Goal: Task Accomplishment & Management: Complete application form

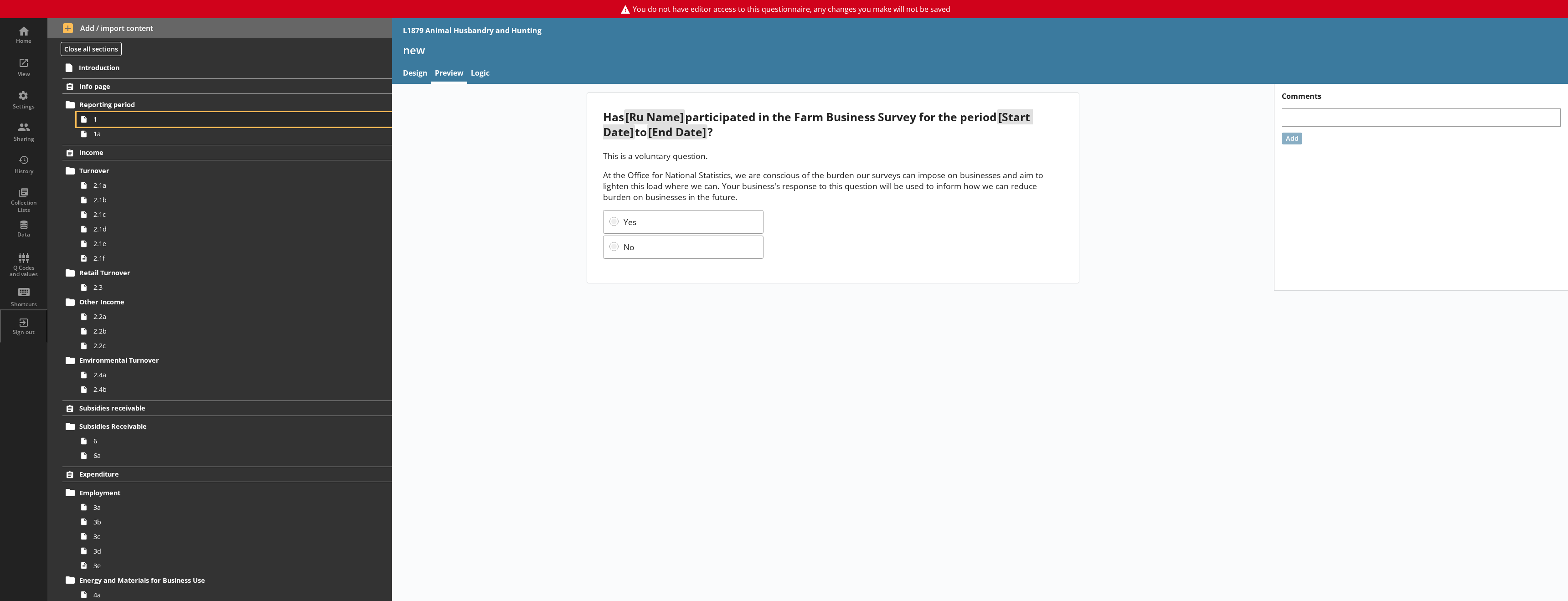
click at [109, 122] on span "1" at bounding box center [209, 120] width 231 height 9
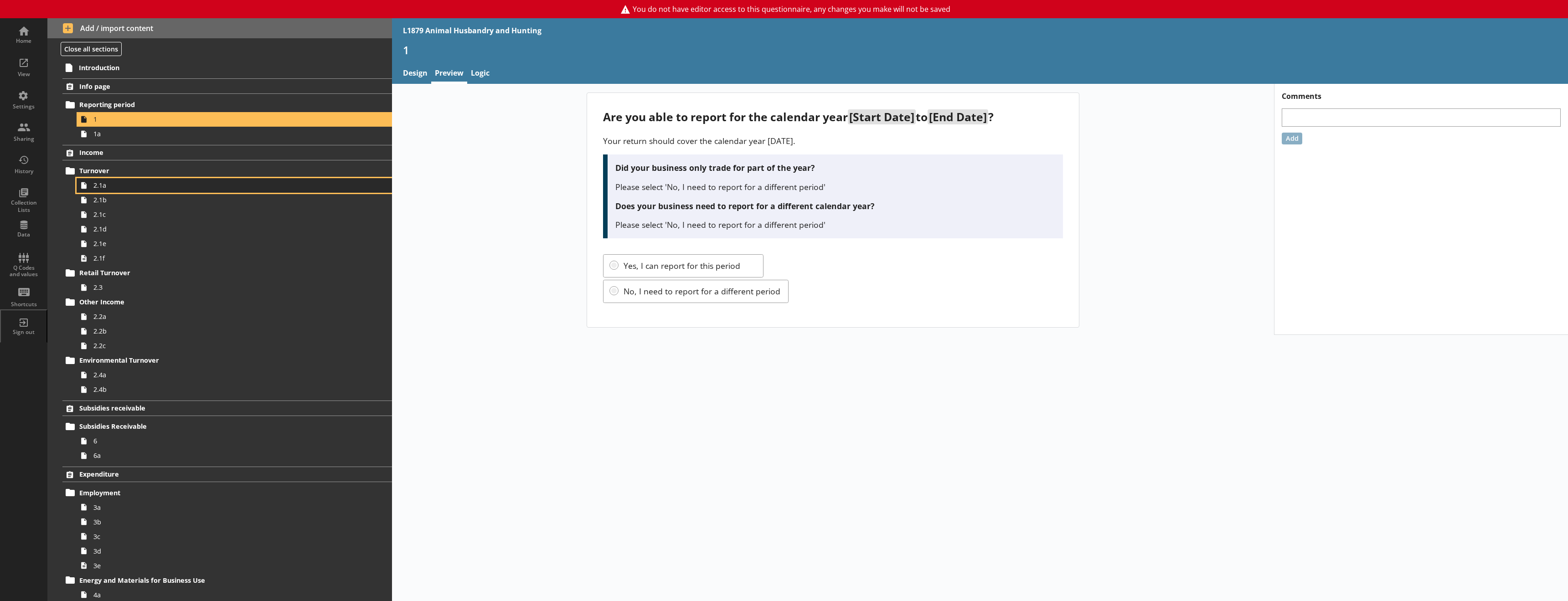
click at [111, 186] on span "2.1a" at bounding box center [209, 186] width 231 height 9
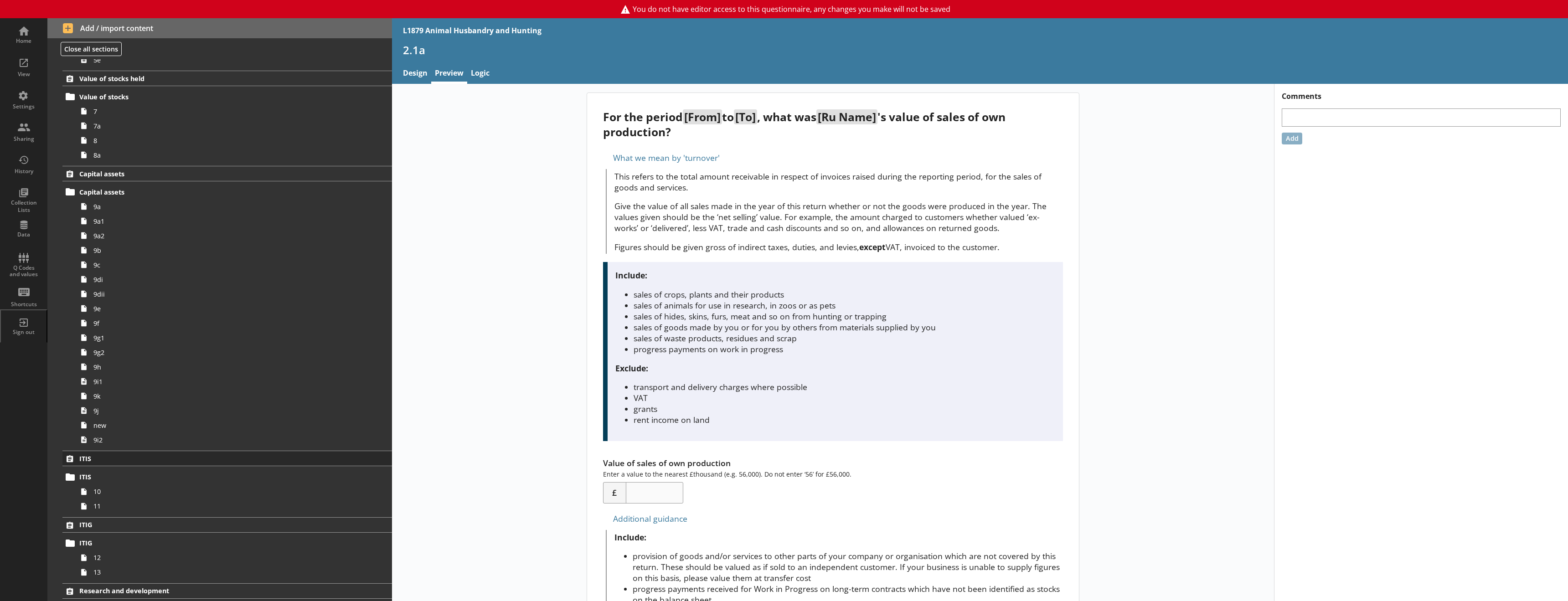
scroll to position [990, 0]
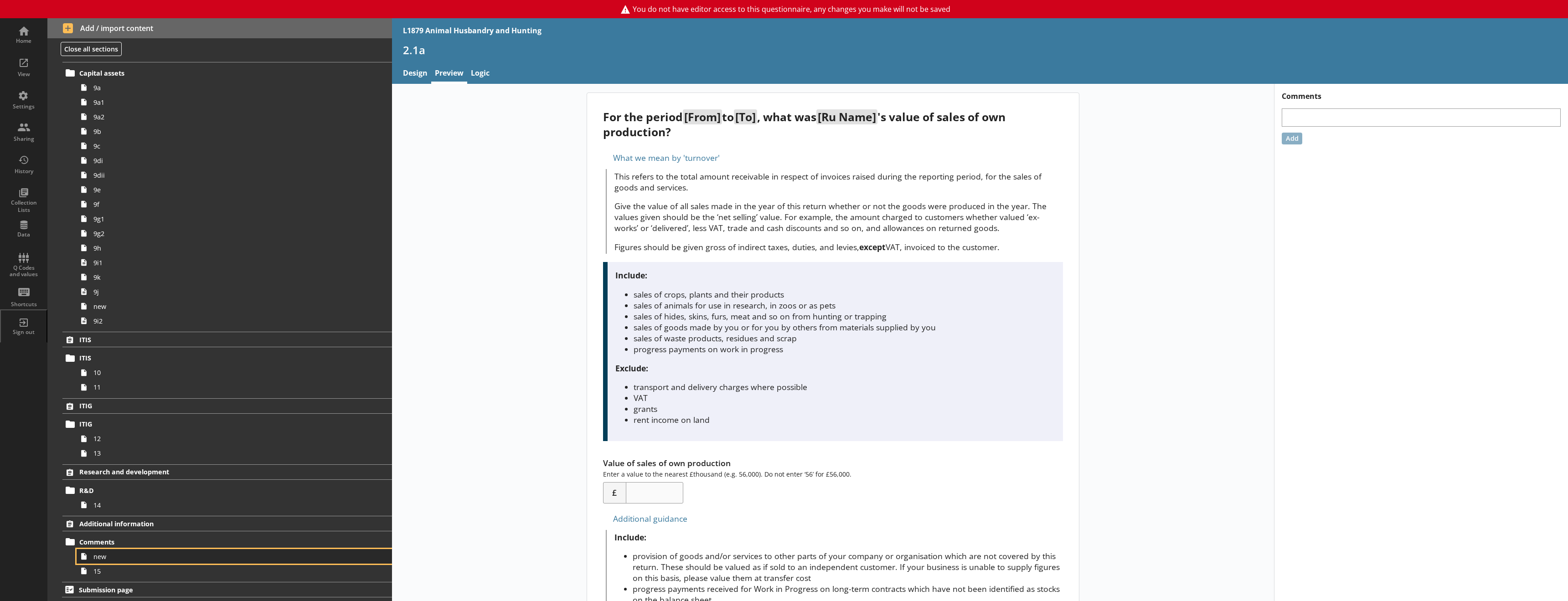
click at [114, 560] on span "new" at bounding box center [209, 557] width 231 height 9
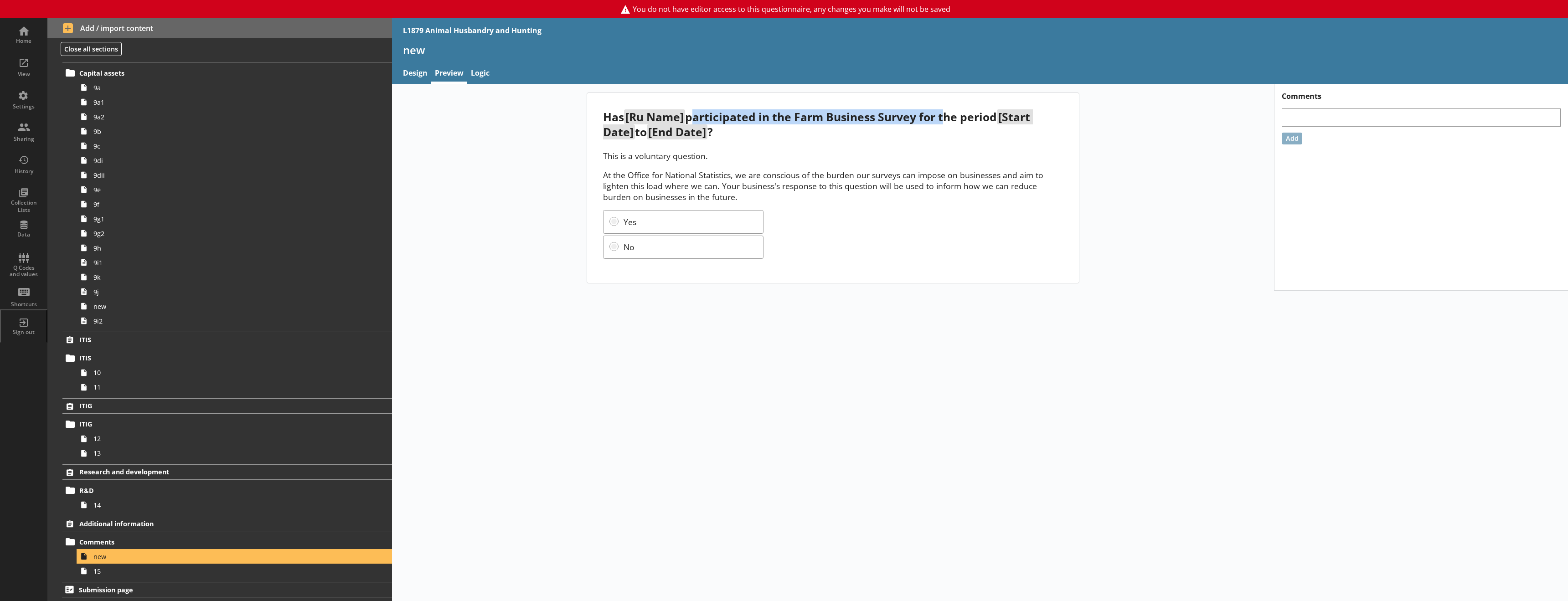
drag, startPoint x: 690, startPoint y: 120, endPoint x: 966, endPoint y: 127, distance: 276.1
click at [944, 125] on div "Has [Ru Name] participated in the Farm Business Survey for the period [Start Da…" at bounding box center [833, 124] width 460 height 30
click at [894, 159] on p "This is a voluntary question." at bounding box center [833, 156] width 460 height 11
drag, startPoint x: 613, startPoint y: 157, endPoint x: 697, endPoint y: 157, distance: 84.0
click at [697, 157] on p "This is a voluntary question." at bounding box center [833, 156] width 460 height 11
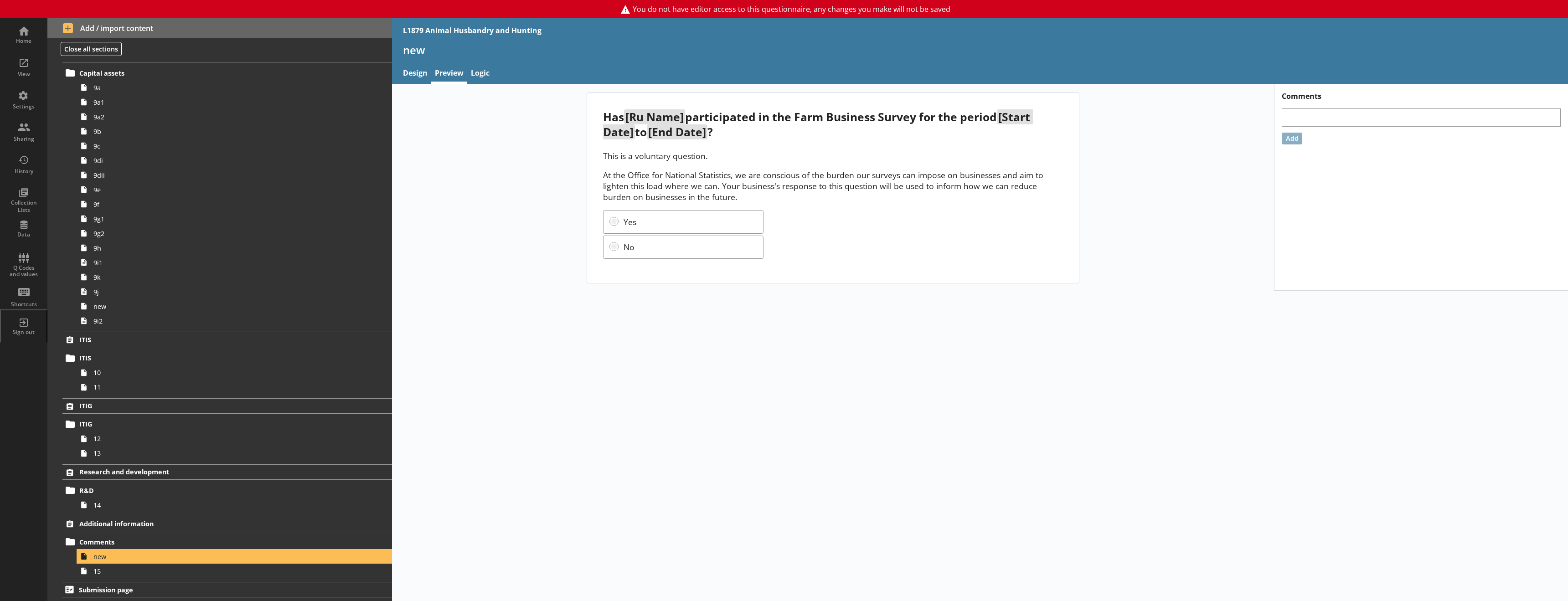
drag, startPoint x: 713, startPoint y: 171, endPoint x: 703, endPoint y: 173, distance: 10.2
click at [713, 172] on p "At the Office for National Statistics, we are conscious of the burden our surve…" at bounding box center [833, 186] width 460 height 33
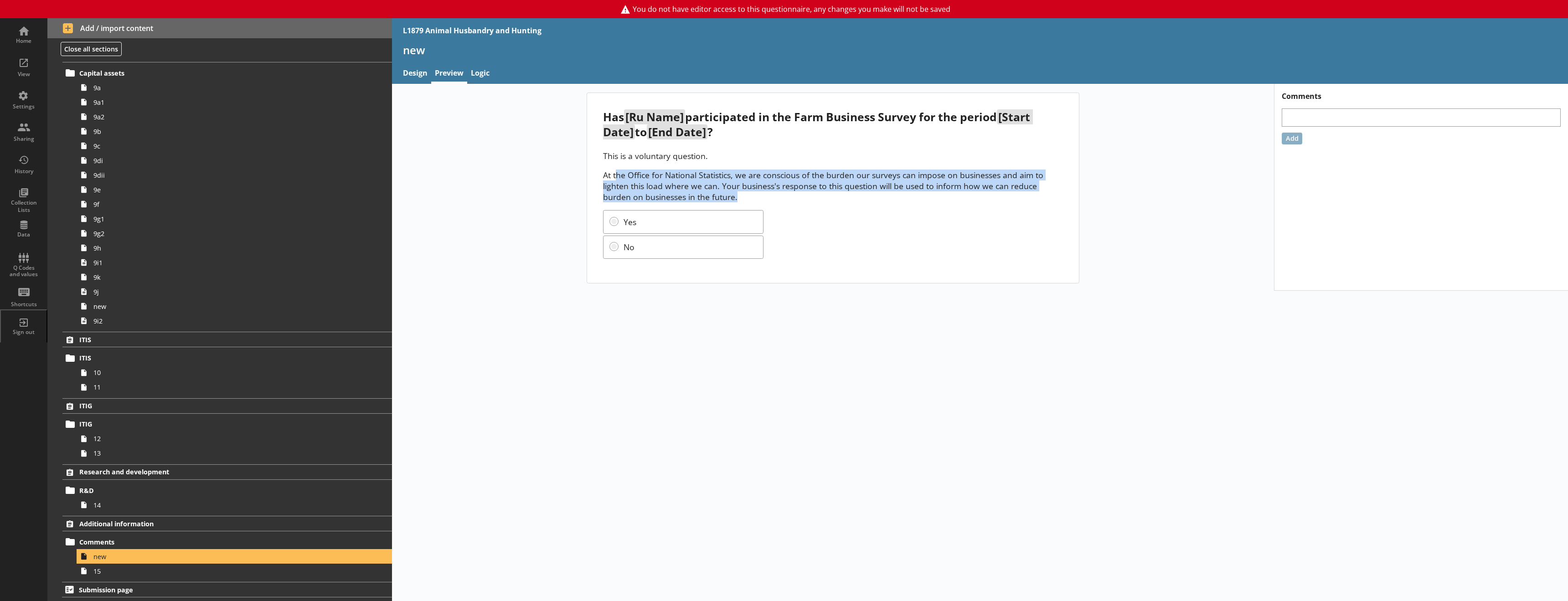
drag, startPoint x: 616, startPoint y: 176, endPoint x: 1042, endPoint y: 196, distance: 426.5
click at [1042, 196] on p "At the Office for National Statistics, we are conscious of the burden our surve…" at bounding box center [833, 186] width 460 height 33
click at [866, 197] on p "At the Office for National Statistics, we are conscious of the burden our surve…" at bounding box center [833, 186] width 460 height 33
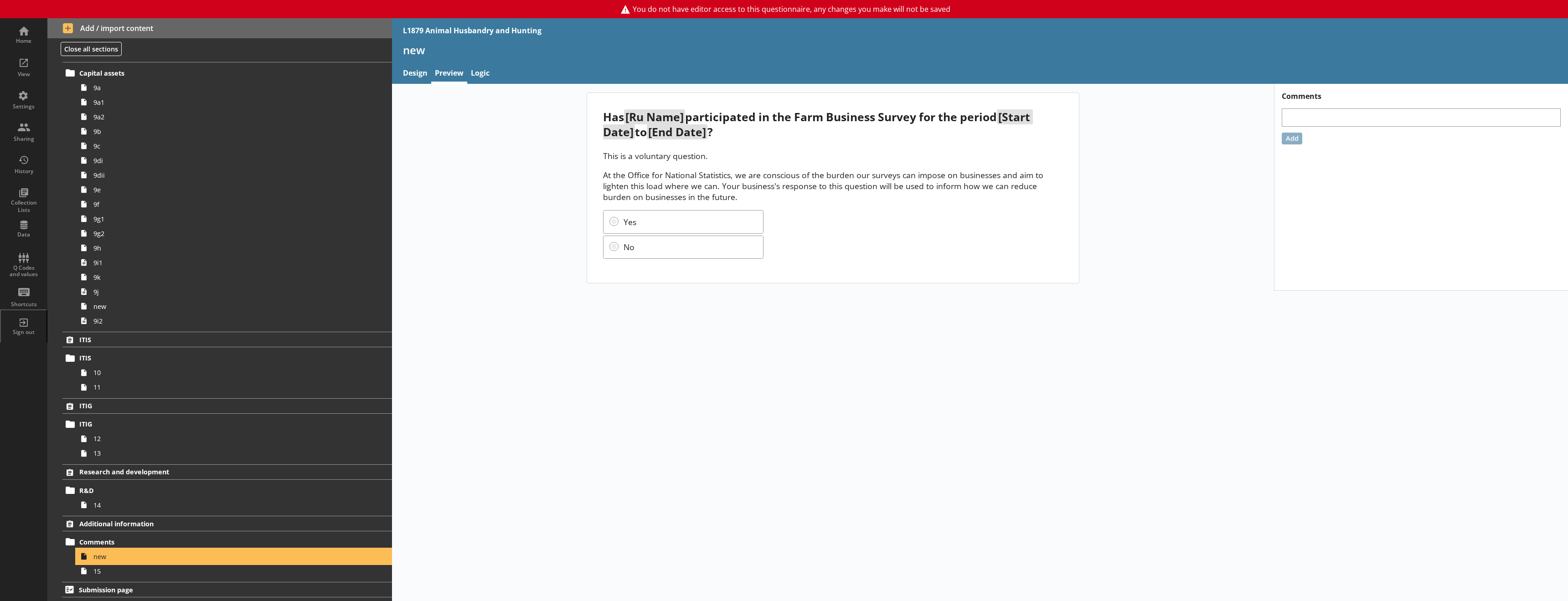
click at [106, 560] on span "new" at bounding box center [209, 557] width 231 height 9
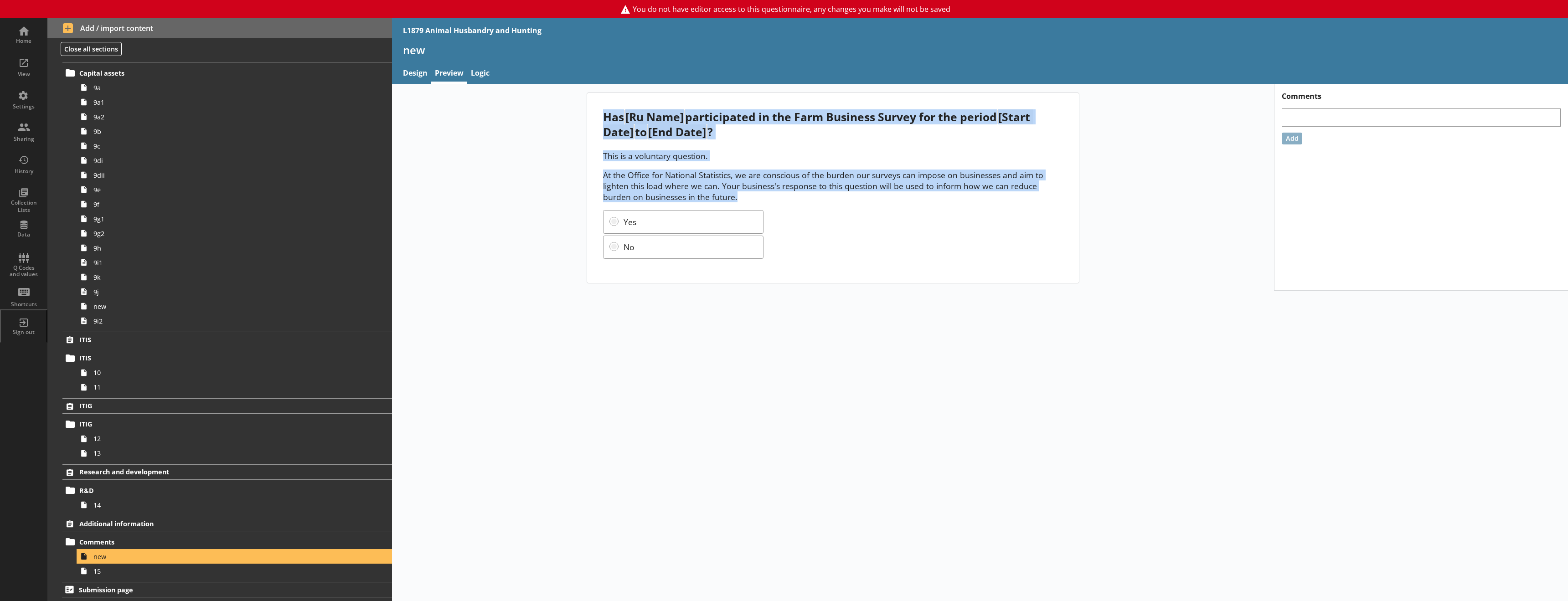
drag, startPoint x: 720, startPoint y: 199, endPoint x: 594, endPoint y: 110, distance: 154.3
click at [594, 110] on div "Has [Ru Name] participated in the Farm Business Survey for the period [Start Da…" at bounding box center [833, 187] width 493 height 190
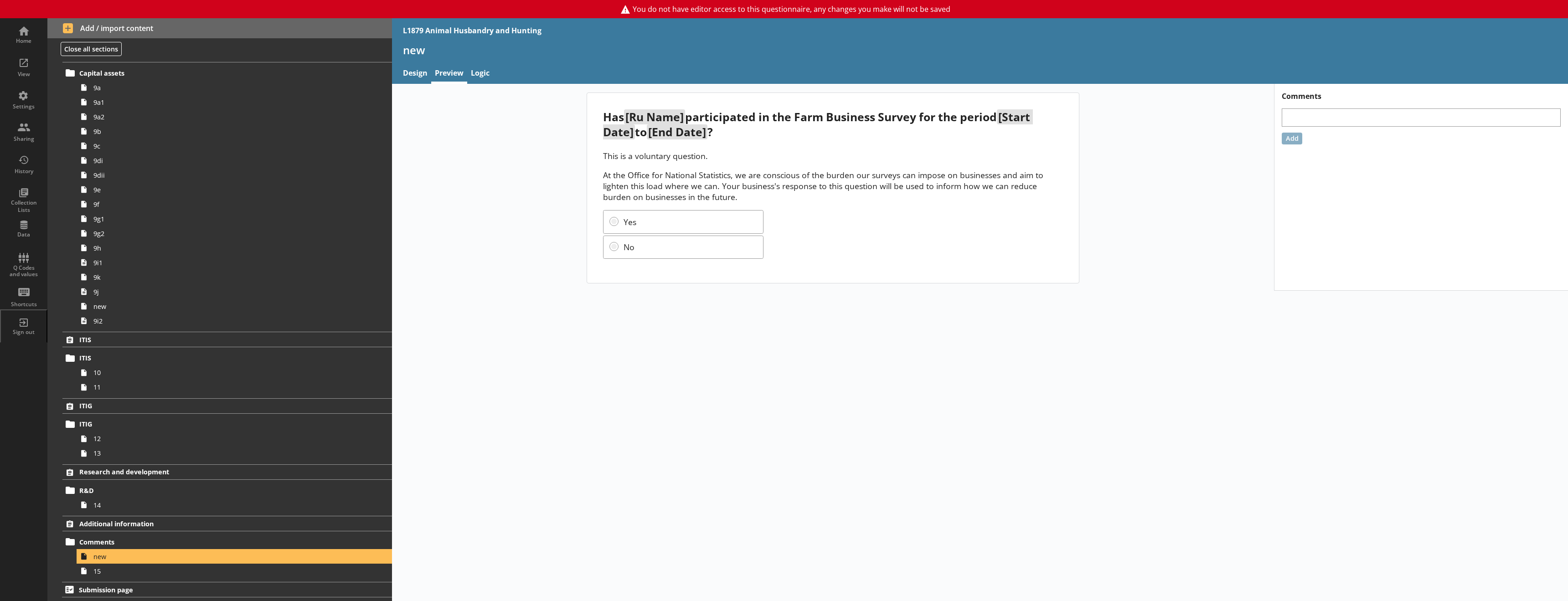
click at [533, 233] on div "Has [Ru Name] participated in the Farm Business Survey for the period [Start Da…" at bounding box center [833, 188] width 882 height 191
click at [413, 71] on link "Design" at bounding box center [414, 74] width 32 height 20
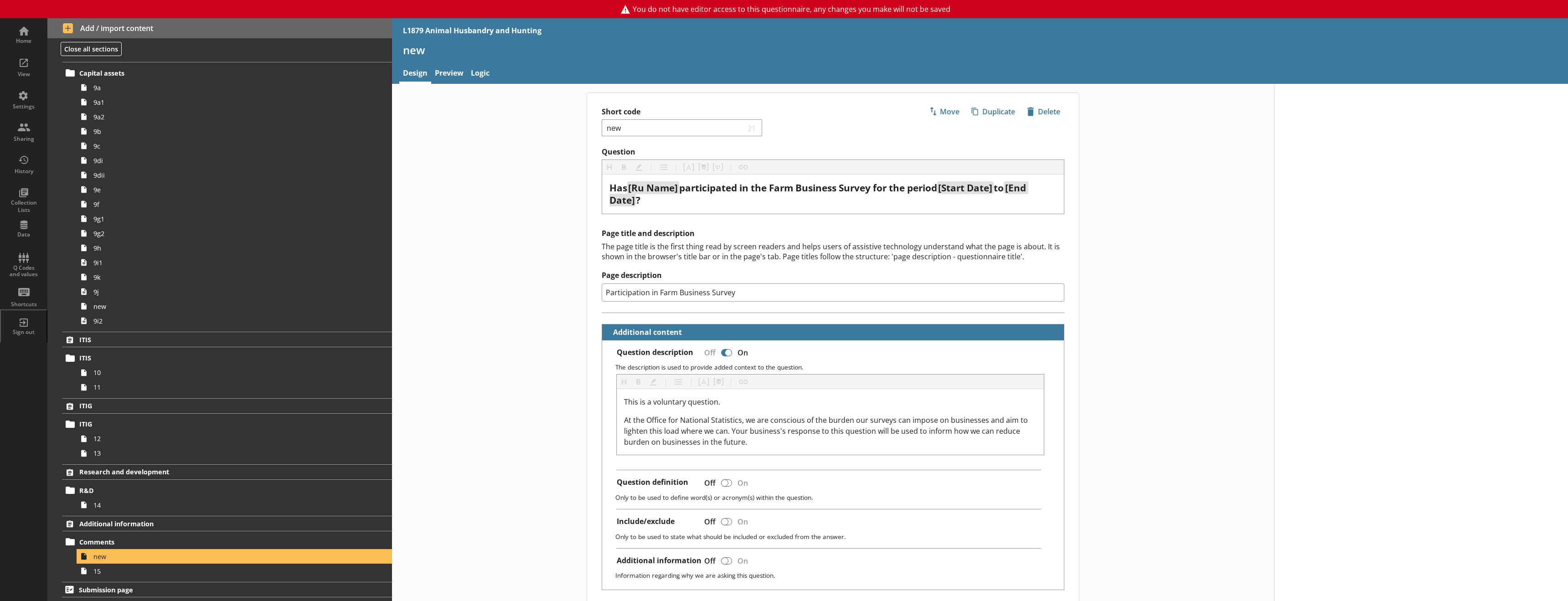
type textarea "x"
click at [476, 70] on link "Logic" at bounding box center [481, 74] width 26 height 20
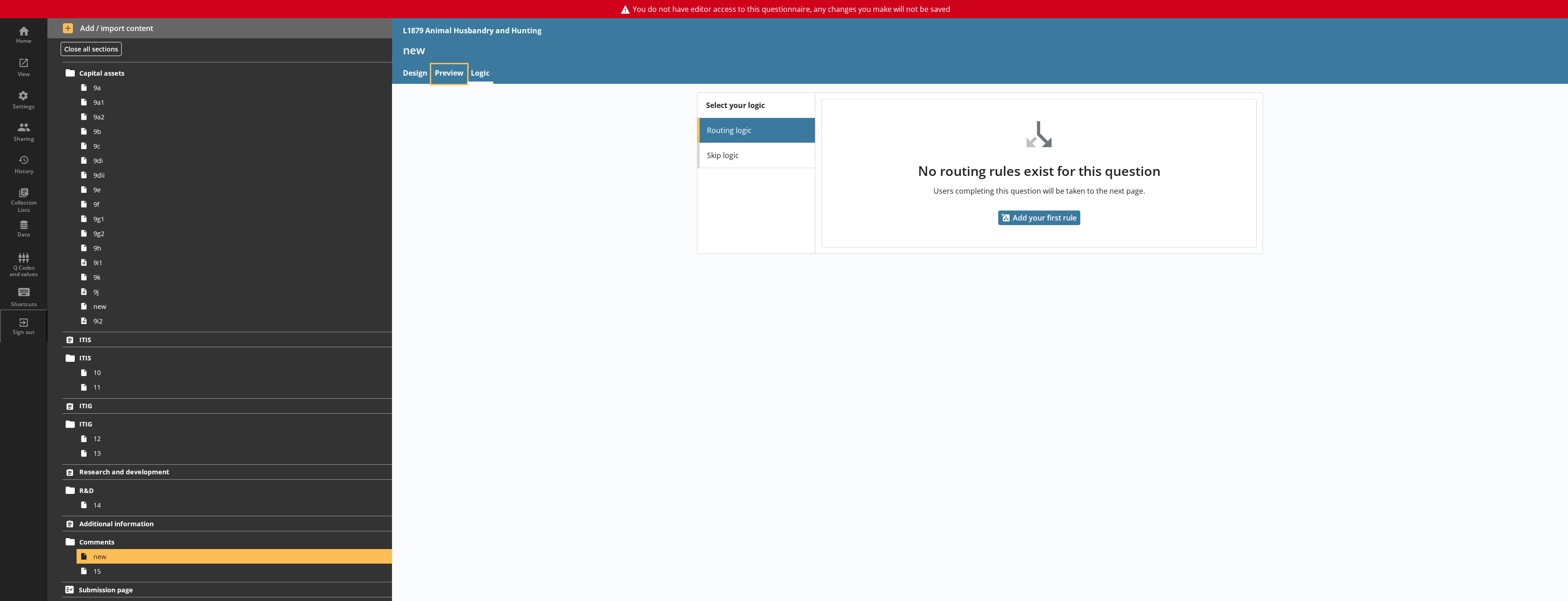
click at [436, 79] on link "Preview" at bounding box center [450, 74] width 36 height 20
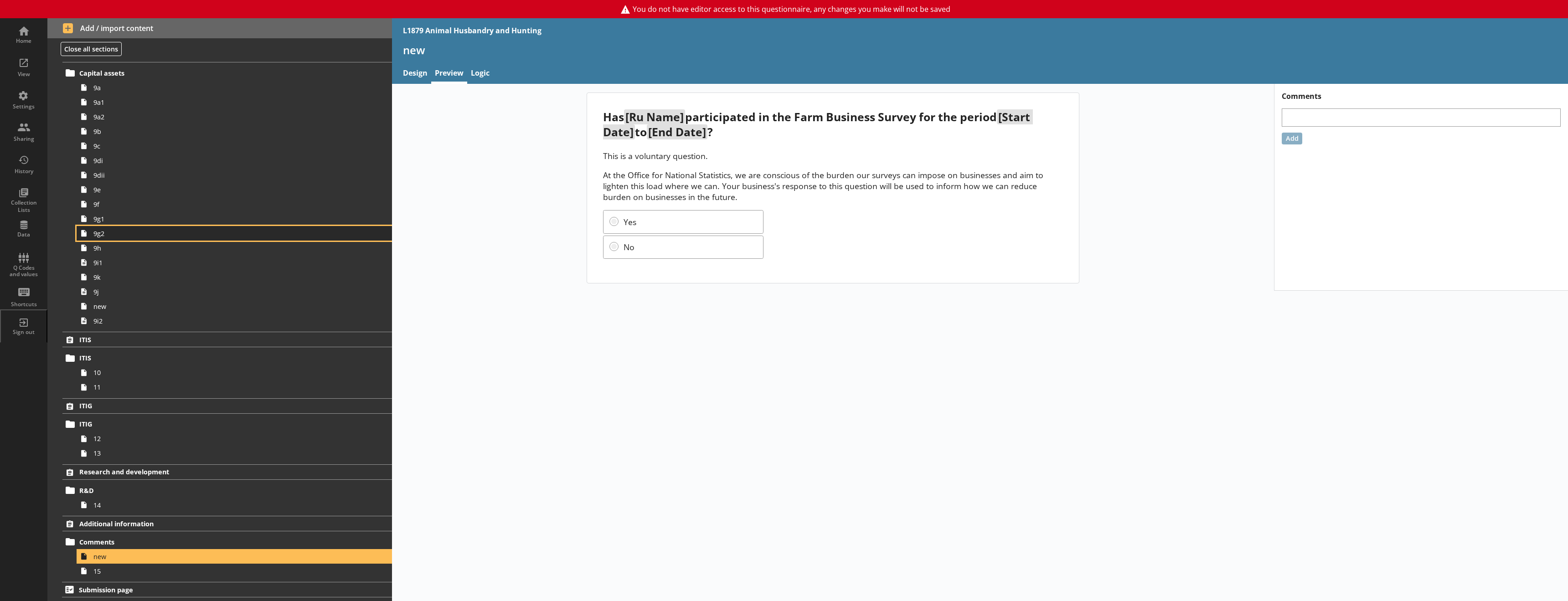
click at [126, 230] on span "9g2" at bounding box center [209, 234] width 231 height 9
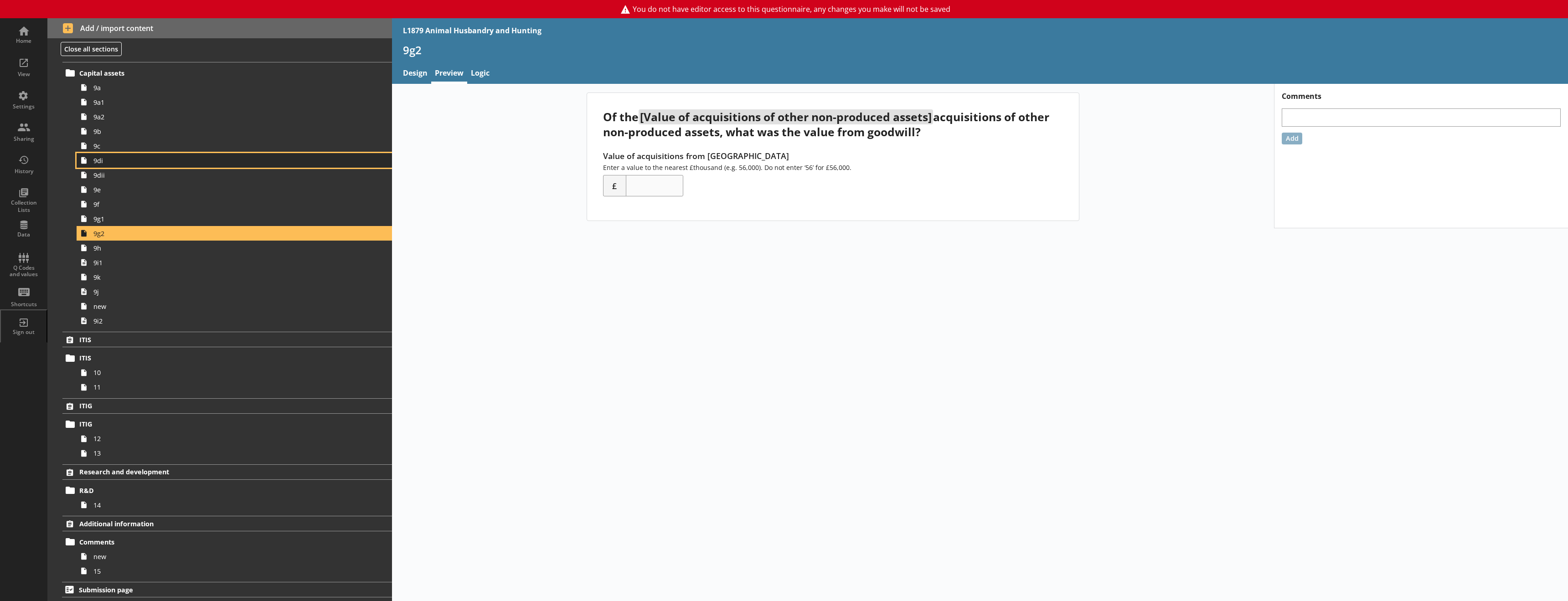
click at [221, 168] on link "9di" at bounding box center [234, 160] width 315 height 15
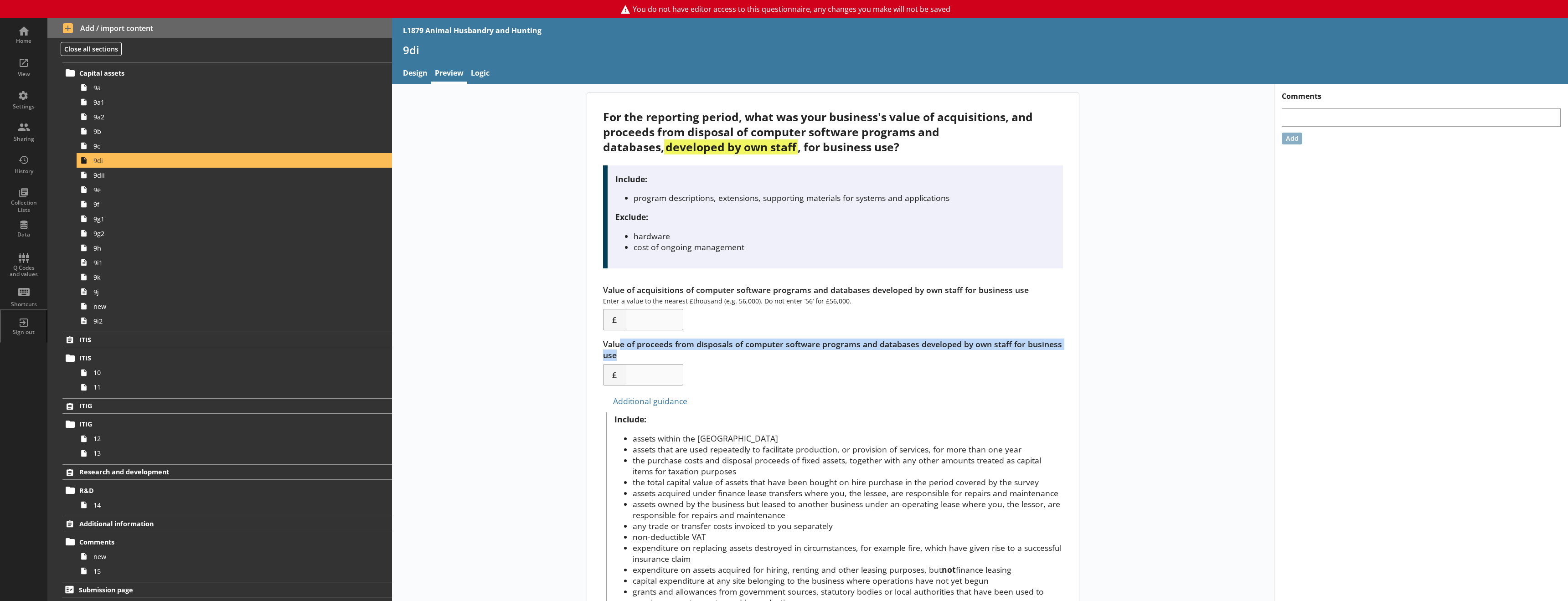
drag, startPoint x: 619, startPoint y: 338, endPoint x: 695, endPoint y: 359, distance: 78.8
click at [692, 359] on div "Value of acquisitions of computer software programs and databases developed by …" at bounding box center [833, 335] width 460 height 101
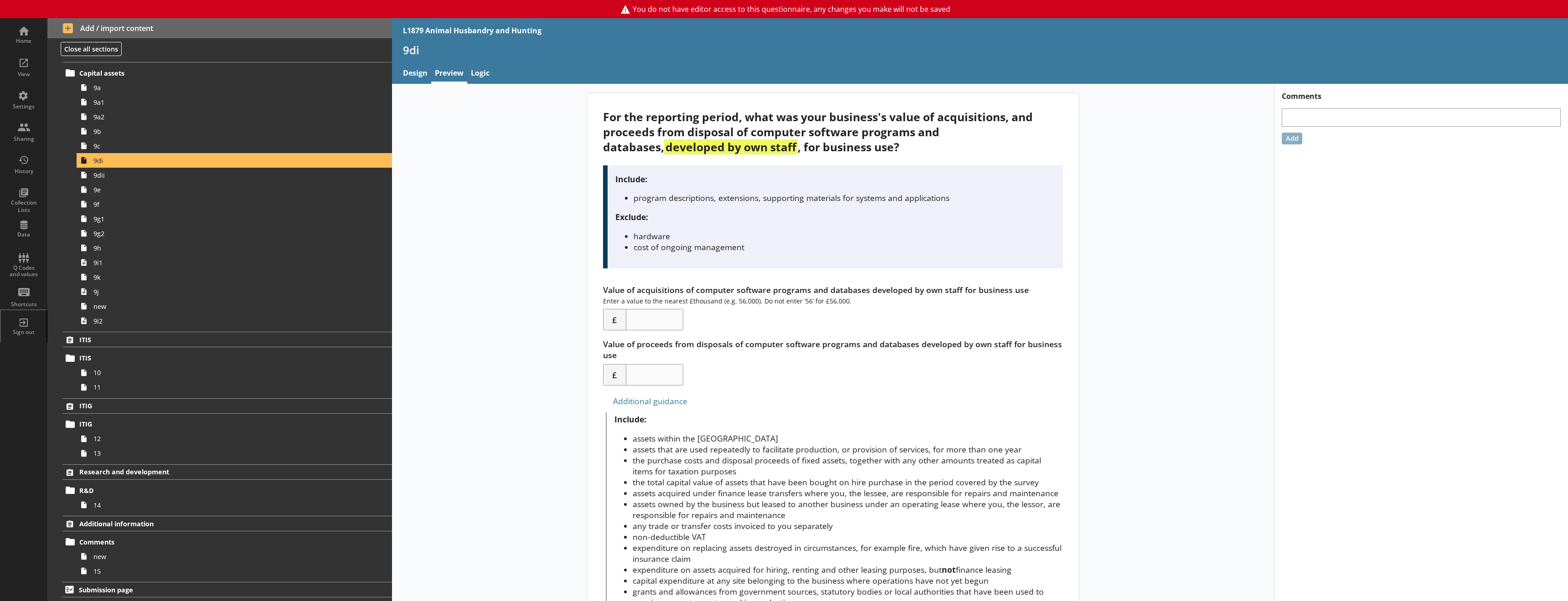
click at [145, 562] on link "new" at bounding box center [234, 556] width 315 height 15
